Goal: Task Accomplishment & Management: Manage account settings

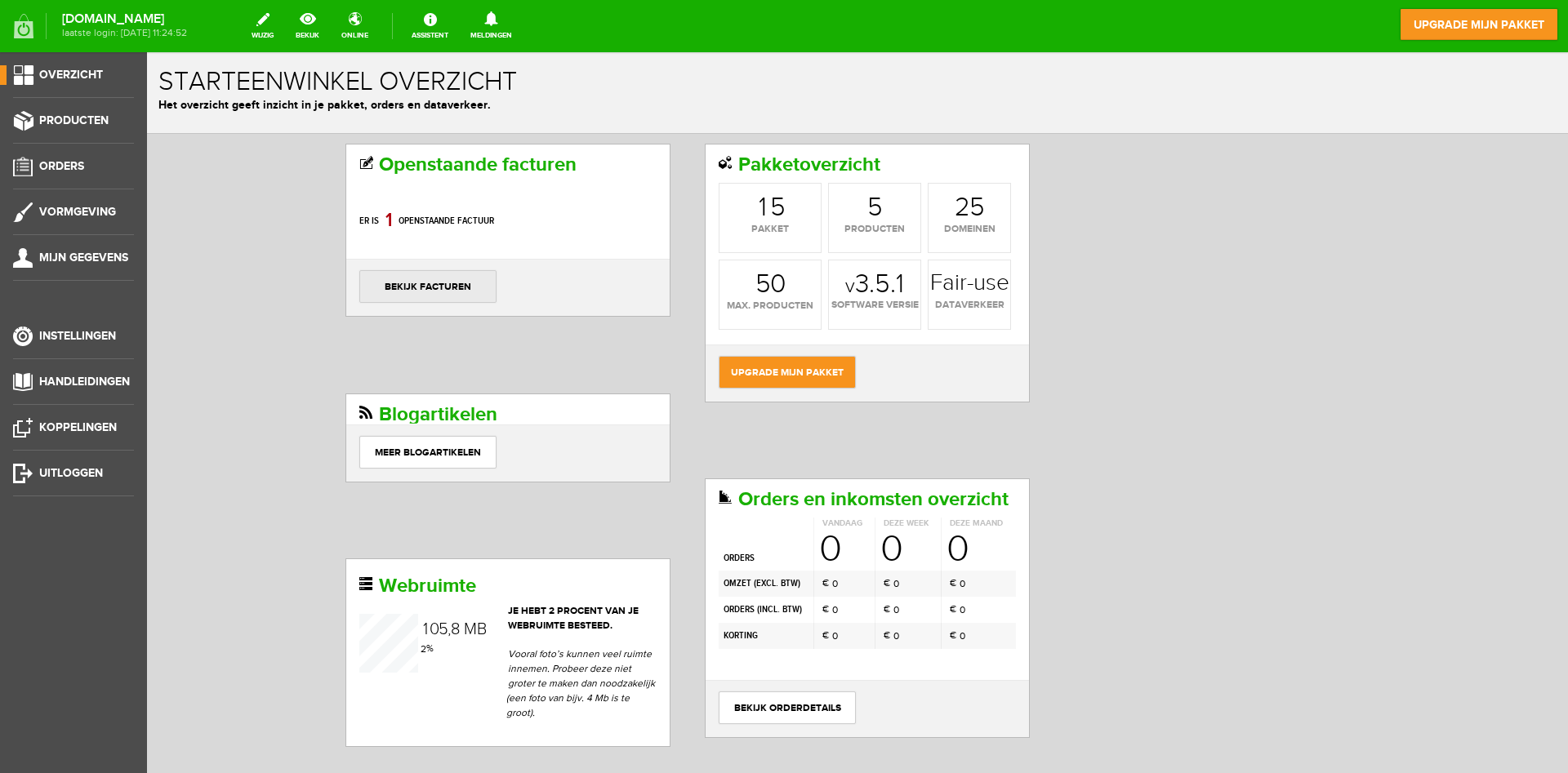
click at [449, 281] on link "bekijk facturen" at bounding box center [427, 286] width 137 height 32
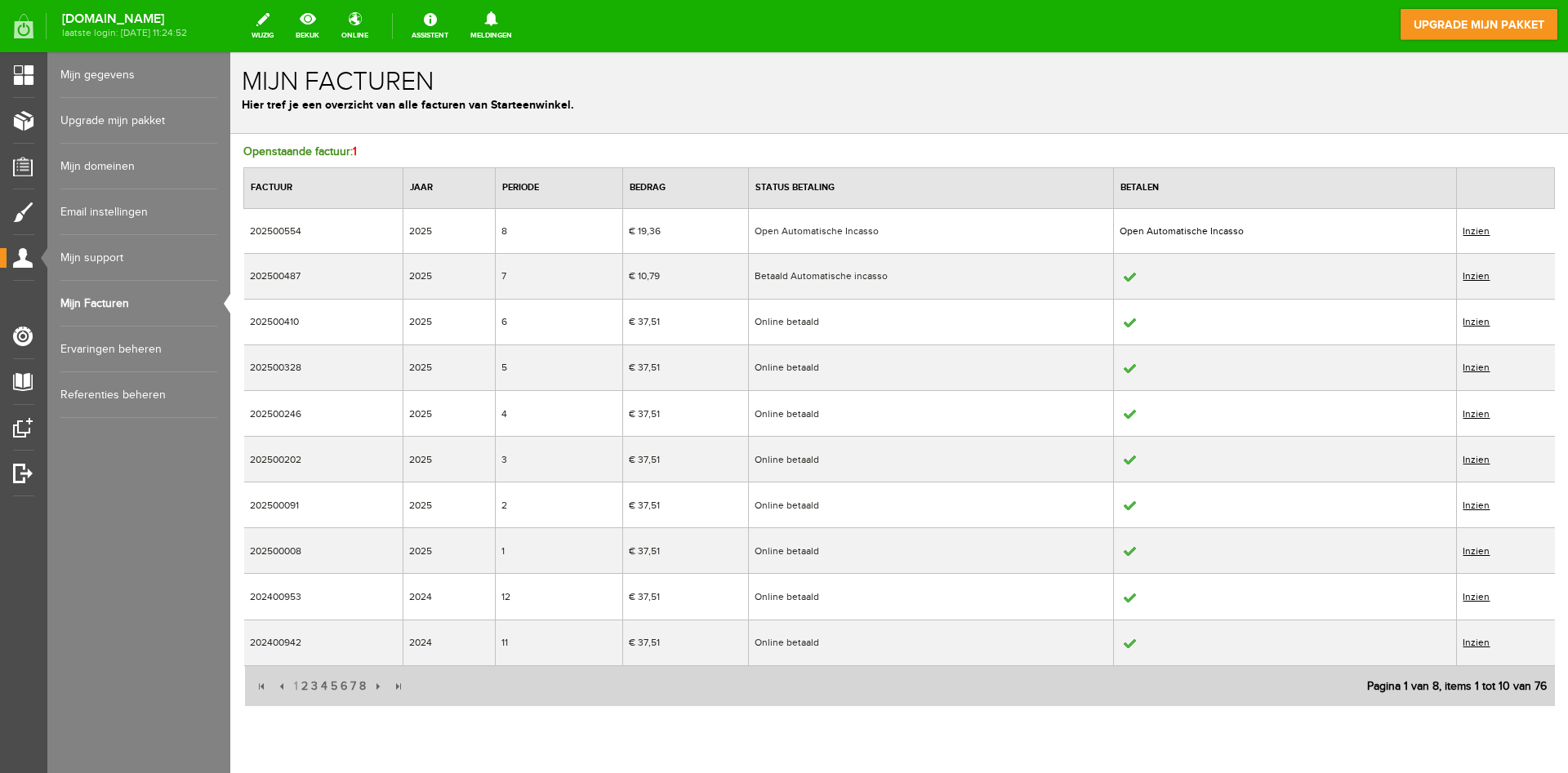
click at [1478, 229] on link "Inzien" at bounding box center [1475, 231] width 27 height 12
click at [1472, 233] on link "Inzien" at bounding box center [1475, 231] width 27 height 12
click at [833, 228] on td "Open Automatische Incasso" at bounding box center [931, 231] width 366 height 45
click at [89, 299] on link "Mijn Facturen" at bounding box center [138, 304] width 156 height 45
click at [1480, 232] on link "Inzien" at bounding box center [1475, 231] width 27 height 12
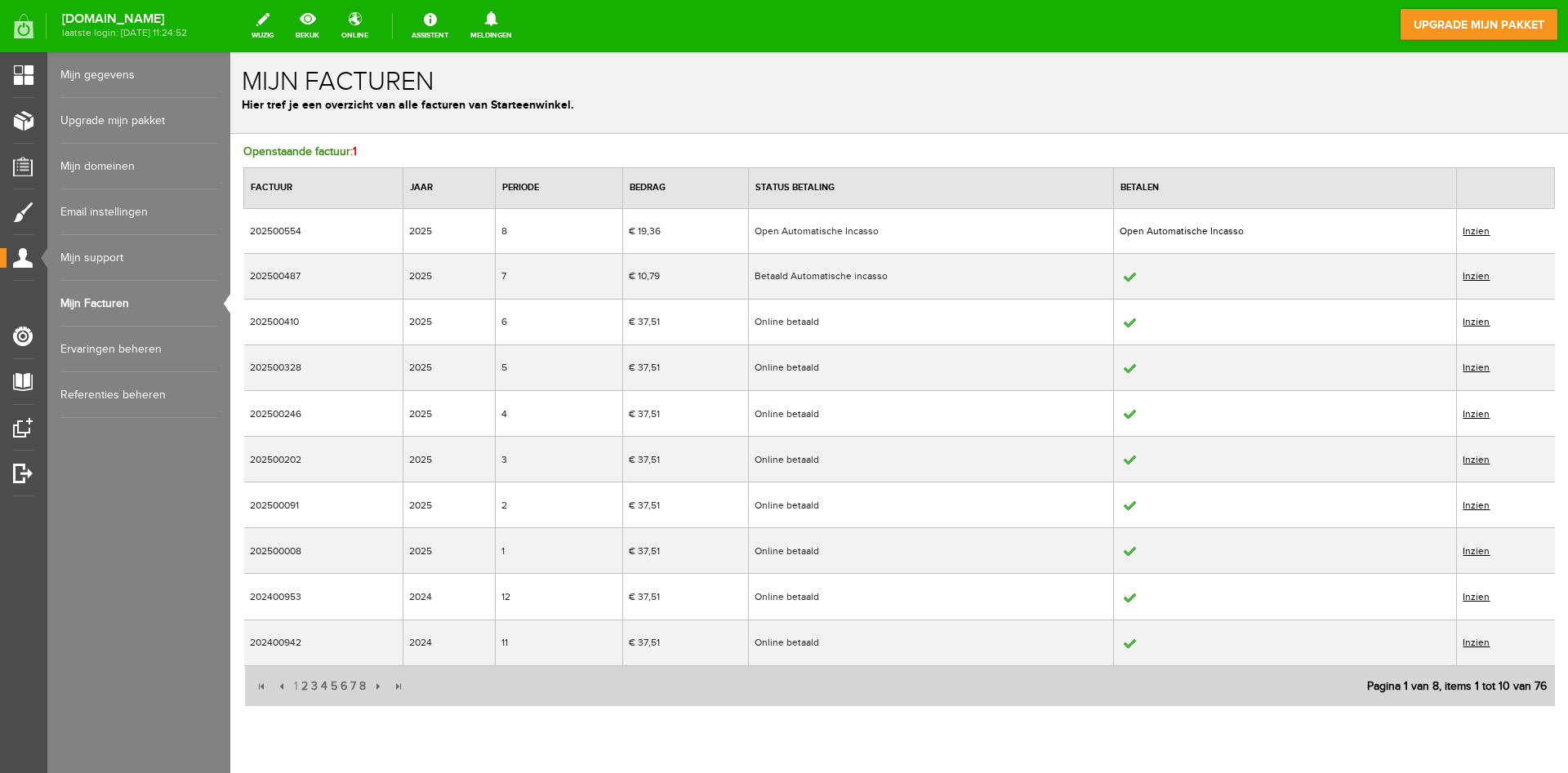
click at [1480, 232] on link "Inzien" at bounding box center [1475, 231] width 27 height 12
click at [1477, 274] on link "Inzien" at bounding box center [1475, 276] width 27 height 12
click at [265, 273] on td "202500487" at bounding box center [324, 275] width 159 height 45
click at [1477, 229] on link "Inzien" at bounding box center [1475, 231] width 27 height 12
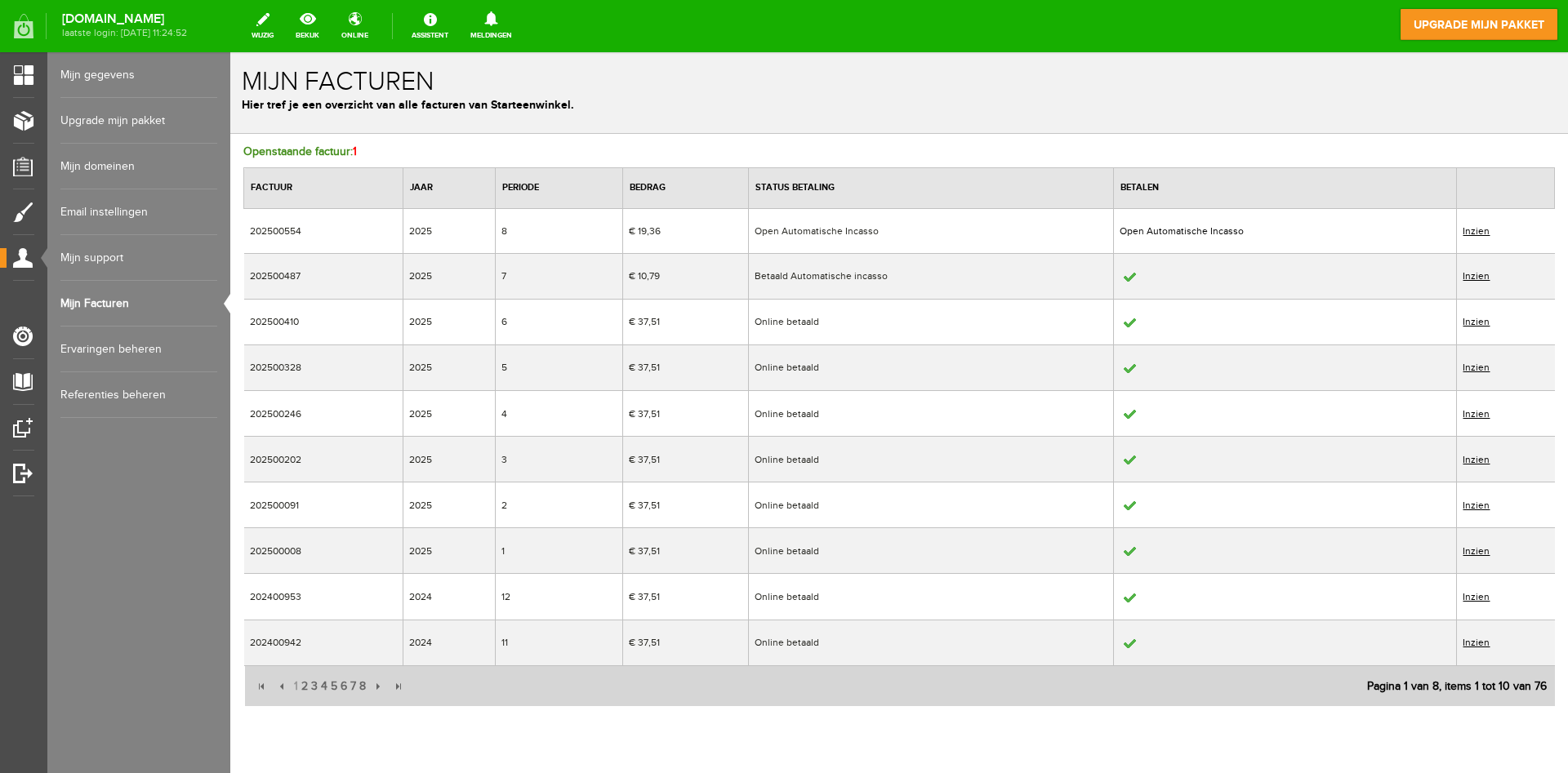
click at [1477, 229] on link "Inzien" at bounding box center [1475, 231] width 27 height 12
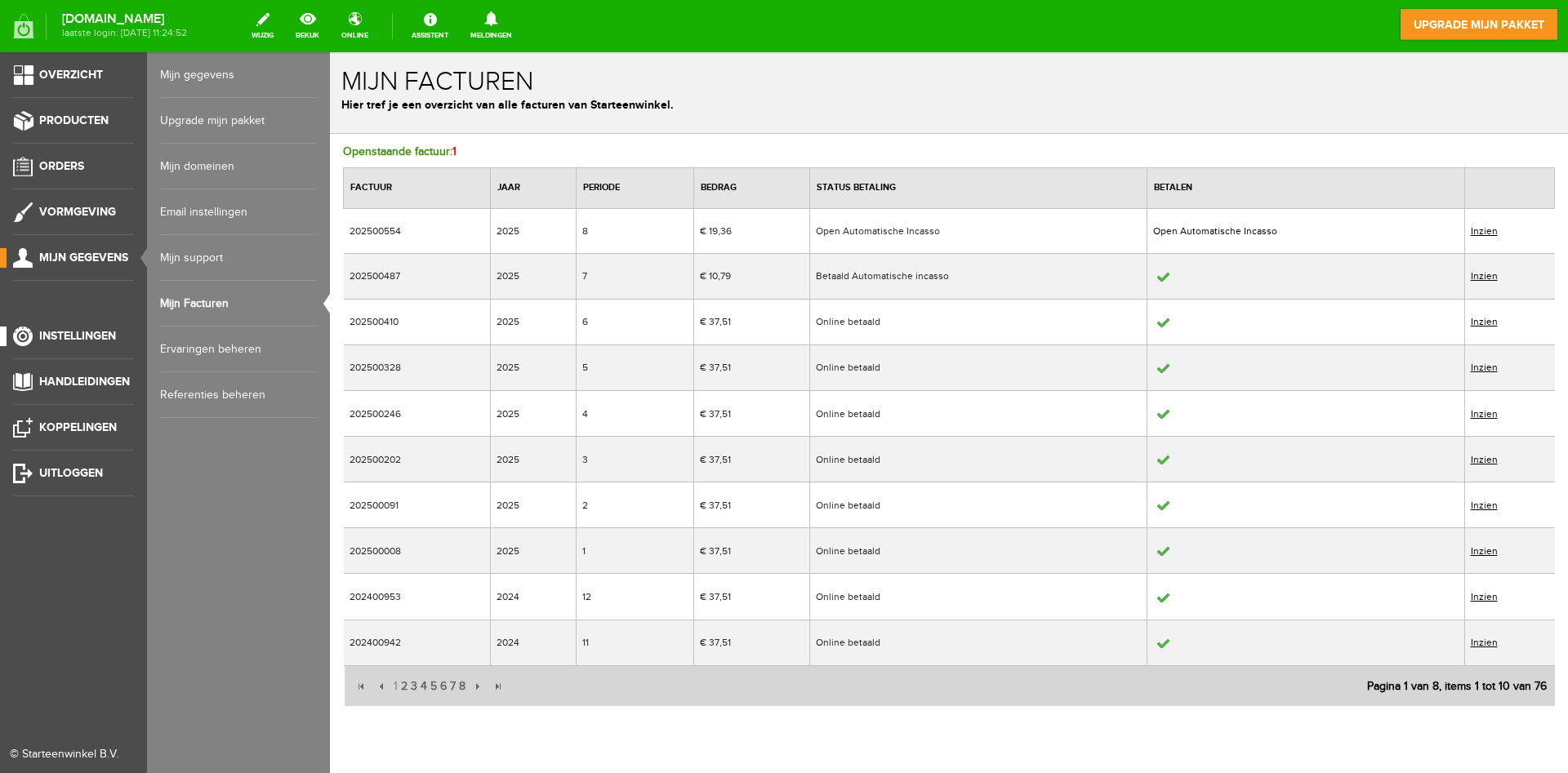
click at [71, 334] on span "Instellingen" at bounding box center [78, 335] width 77 height 14
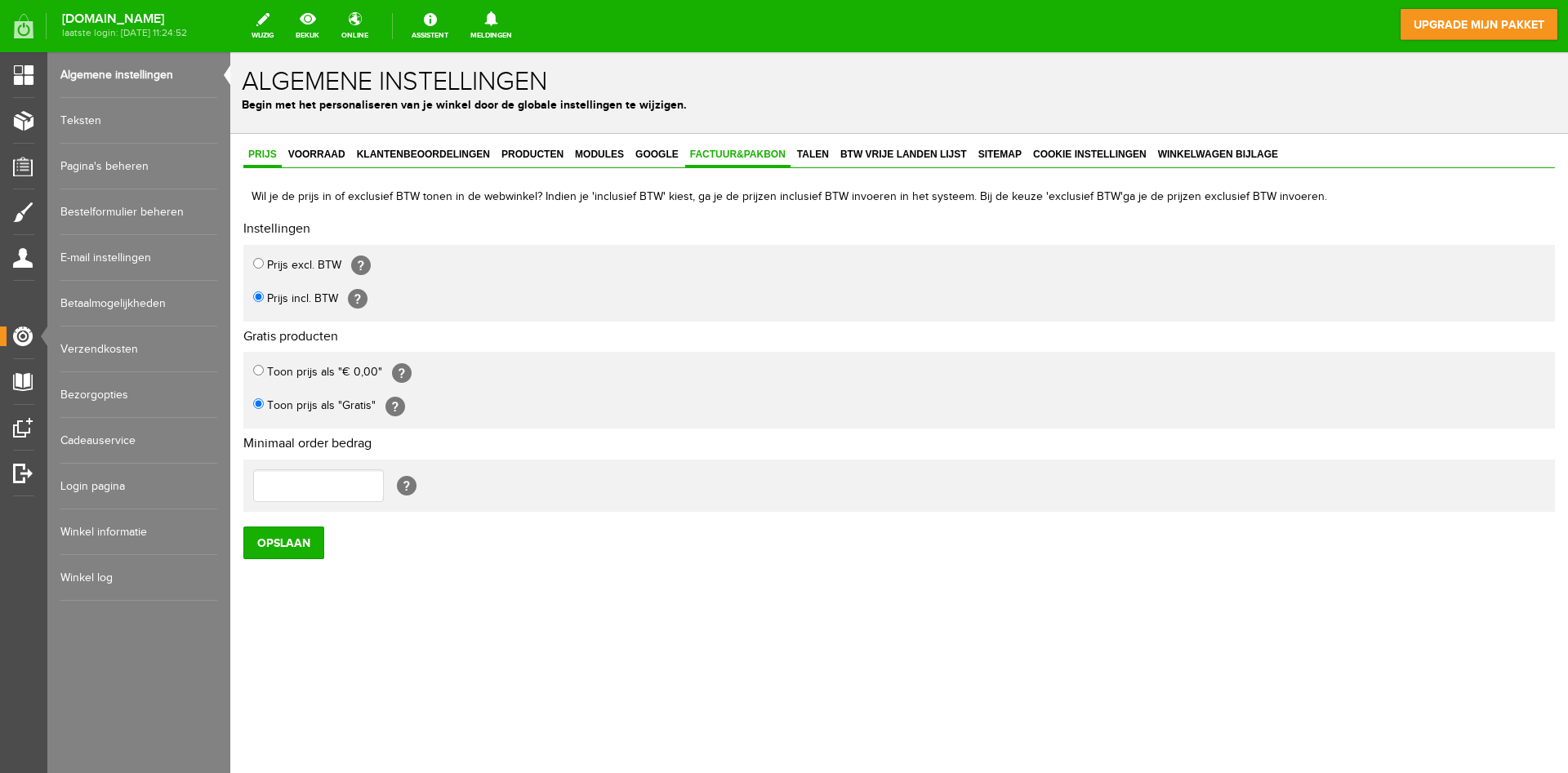
click at [710, 153] on span "Factuur&Pakbon" at bounding box center [737, 154] width 105 height 12
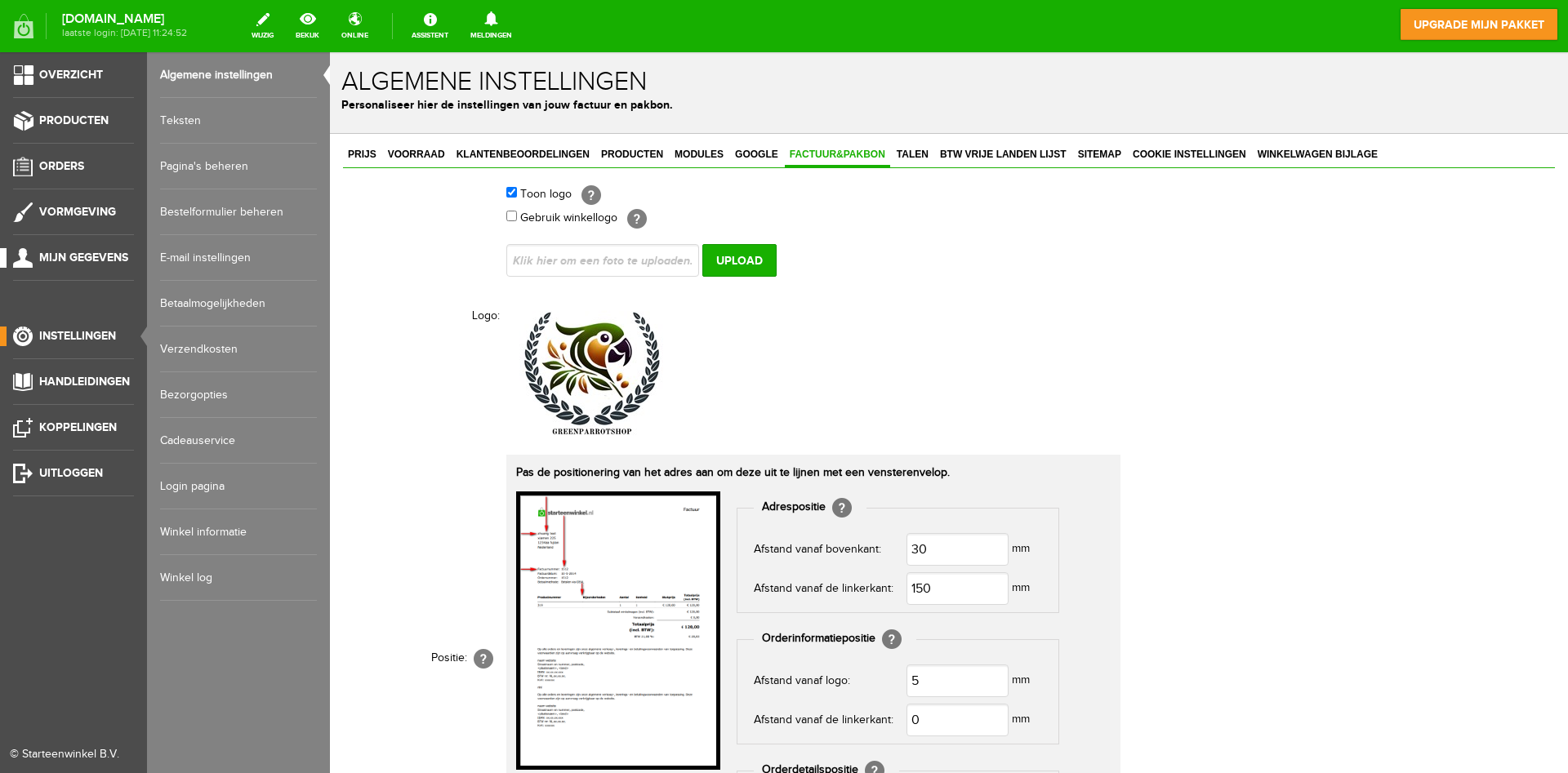
click at [115, 251] on link "Mijn gegevens" at bounding box center [67, 258] width 134 height 20
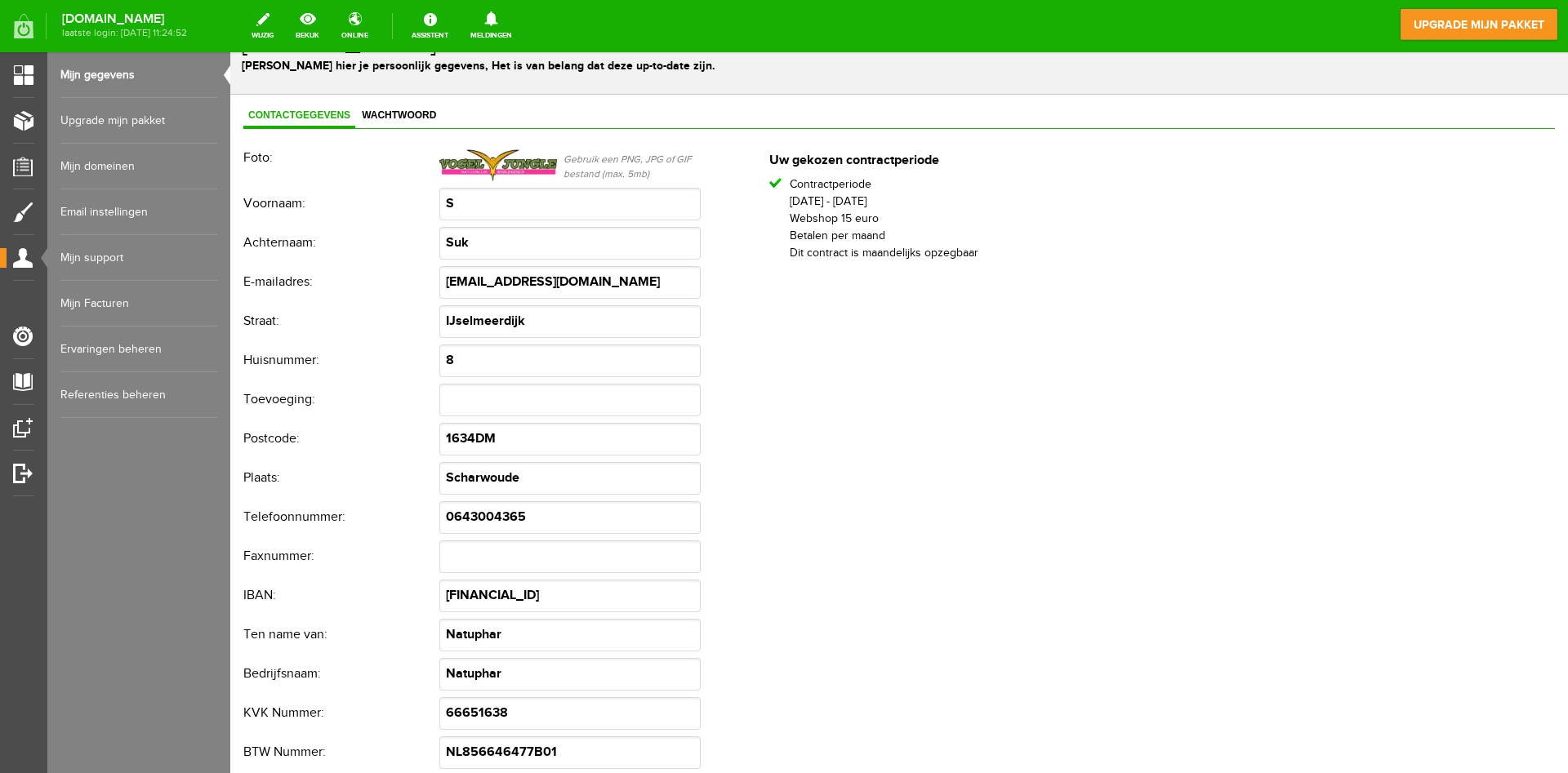
scroll to position [84, 0]
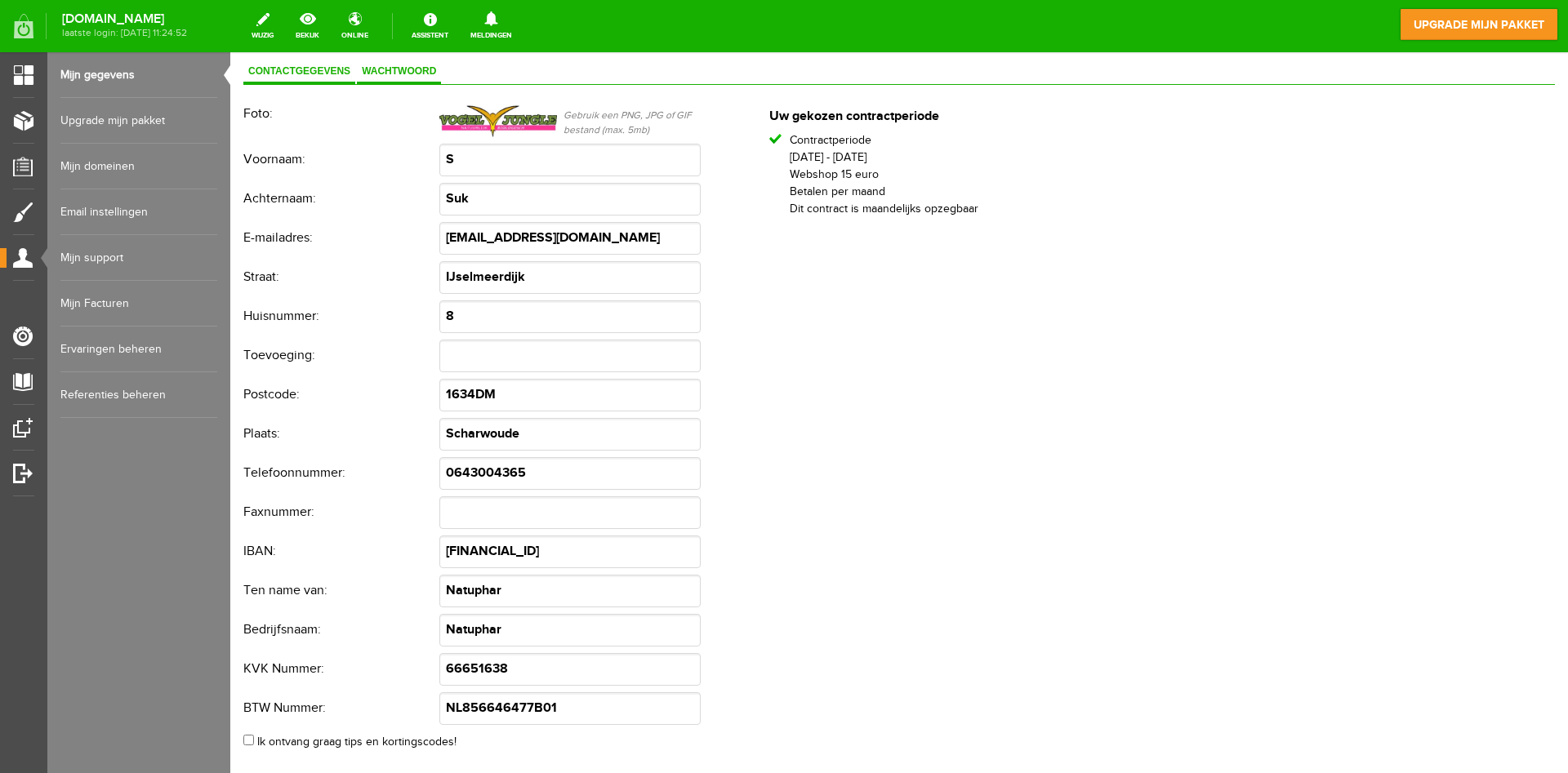
click at [384, 73] on span "Wachtwoord" at bounding box center [398, 71] width 84 height 12
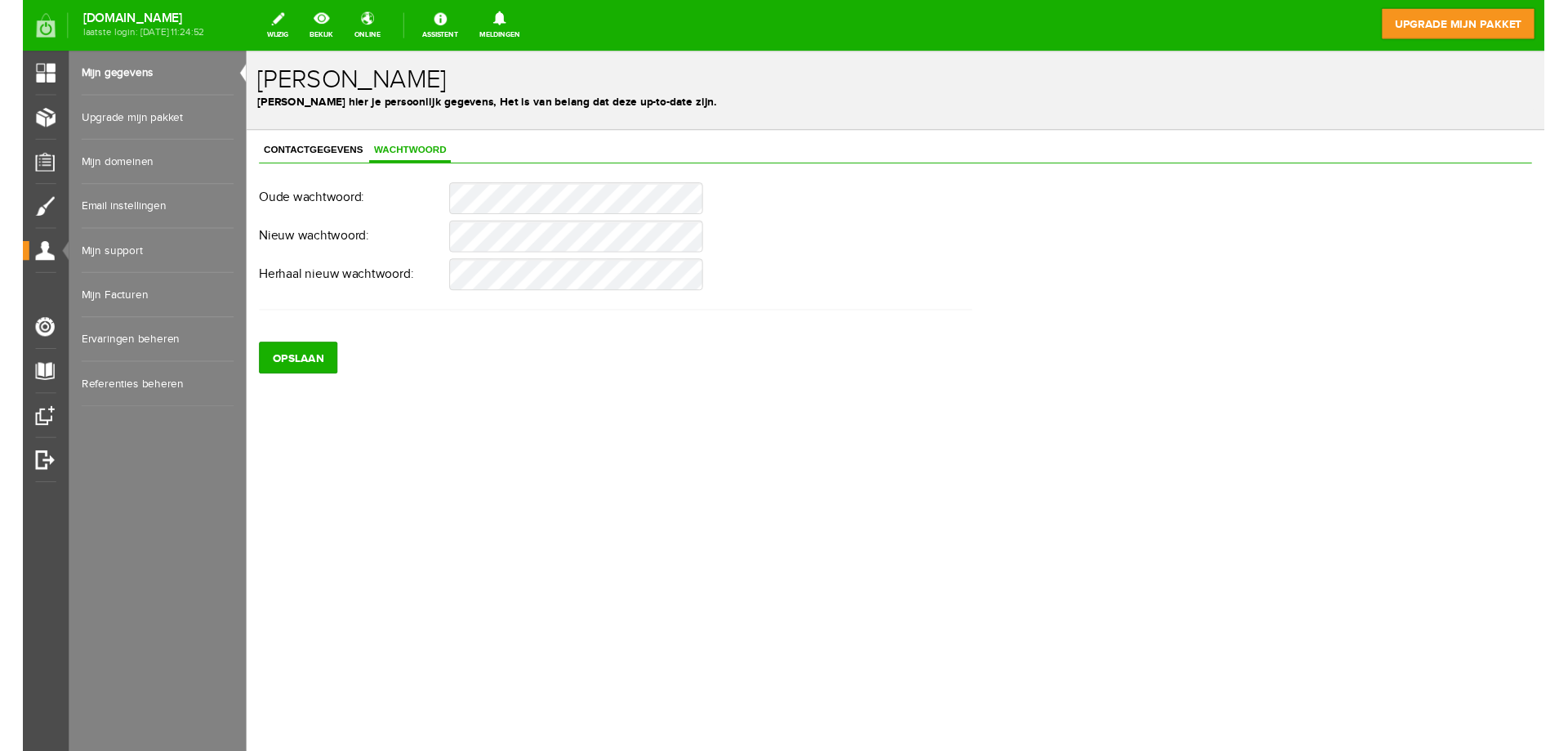
scroll to position [0, 0]
